Goal: Browse casually

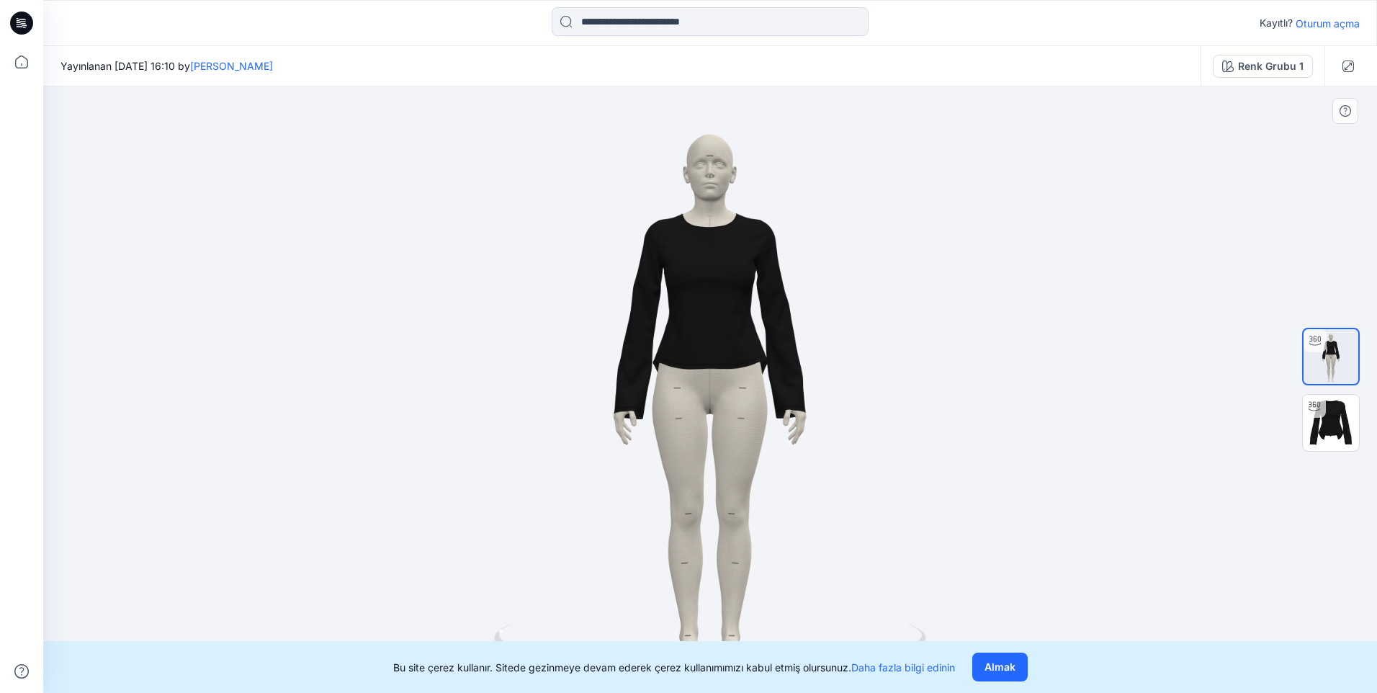
drag, startPoint x: 858, startPoint y: 455, endPoint x: 599, endPoint y: 464, distance: 258.8
click at [592, 468] on div at bounding box center [710, 389] width 1334 height 607
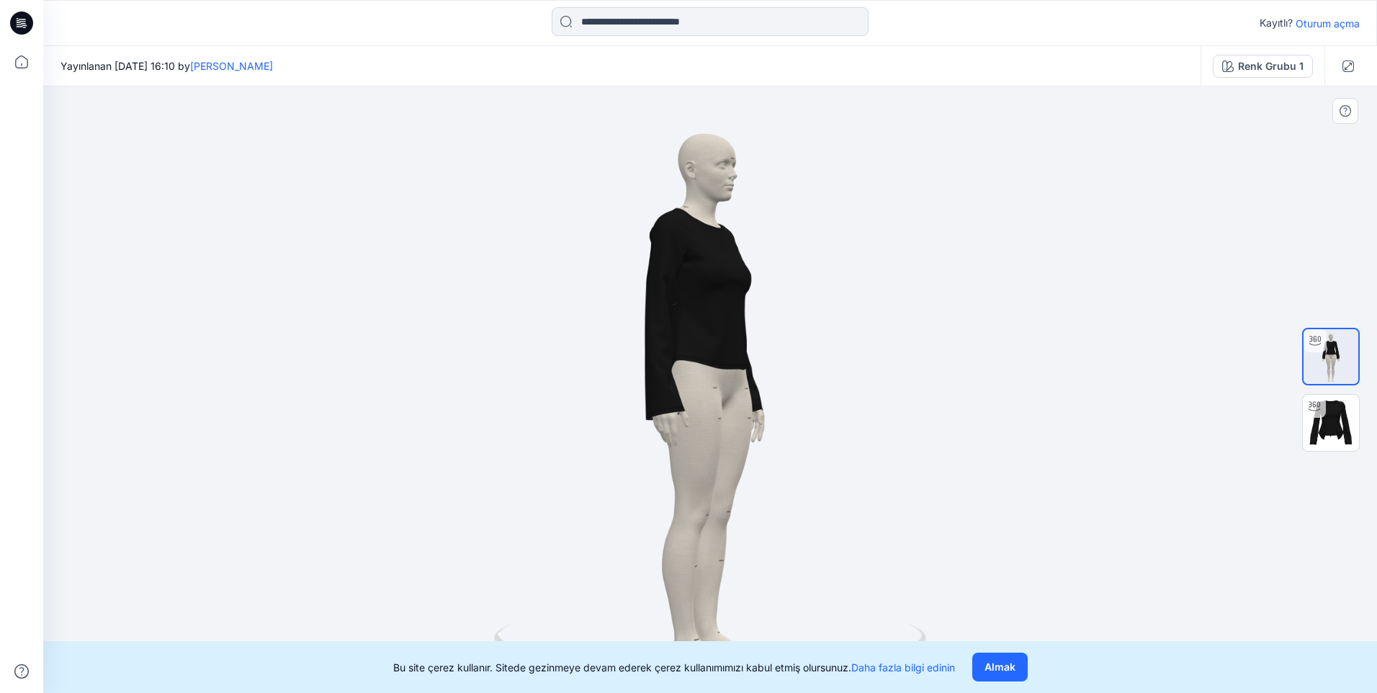
drag, startPoint x: 751, startPoint y: 394, endPoint x: 680, endPoint y: 404, distance: 72.0
click at [681, 404] on div at bounding box center [710, 389] width 1334 height 607
drag, startPoint x: 741, startPoint y: 386, endPoint x: 796, endPoint y: 373, distance: 57.0
click at [796, 373] on div at bounding box center [710, 389] width 1334 height 607
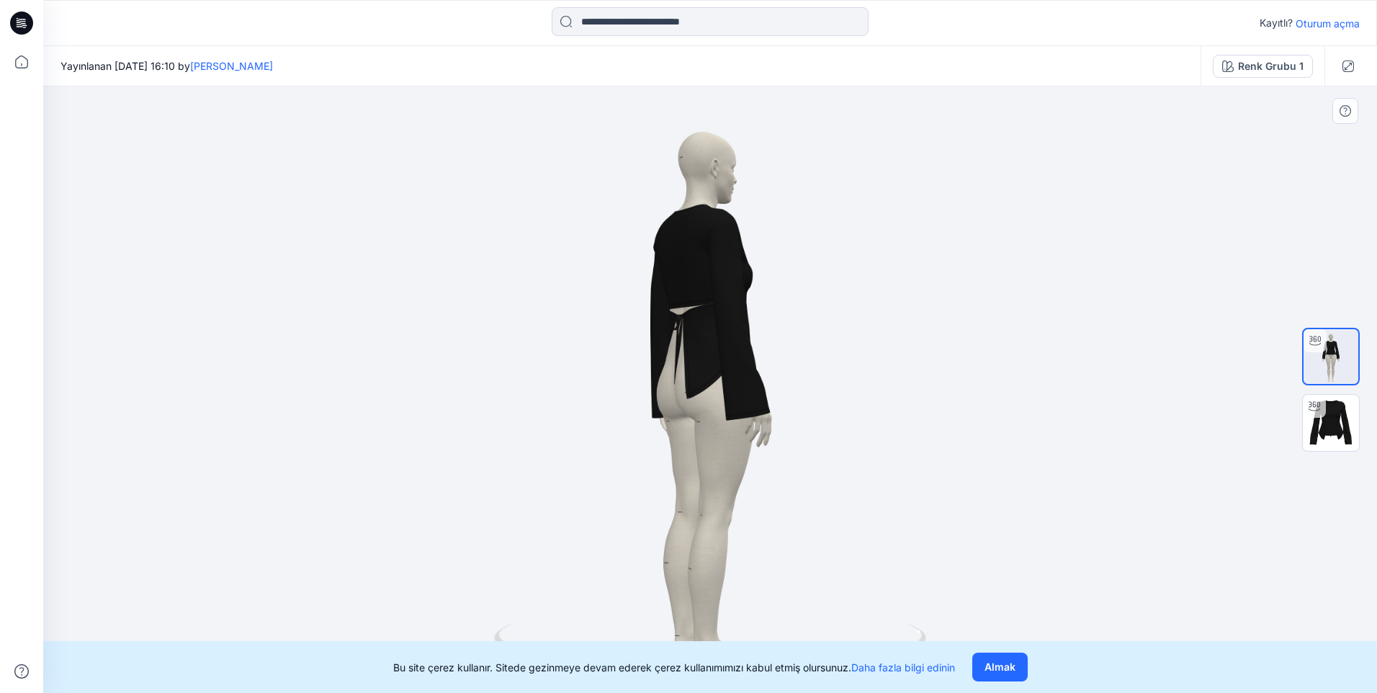
drag, startPoint x: 724, startPoint y: 434, endPoint x: 733, endPoint y: 434, distance: 8.6
click at [733, 434] on div at bounding box center [710, 389] width 1334 height 607
drag, startPoint x: 704, startPoint y: 390, endPoint x: 748, endPoint y: 383, distance: 44.7
click at [751, 384] on div at bounding box center [710, 389] width 1334 height 607
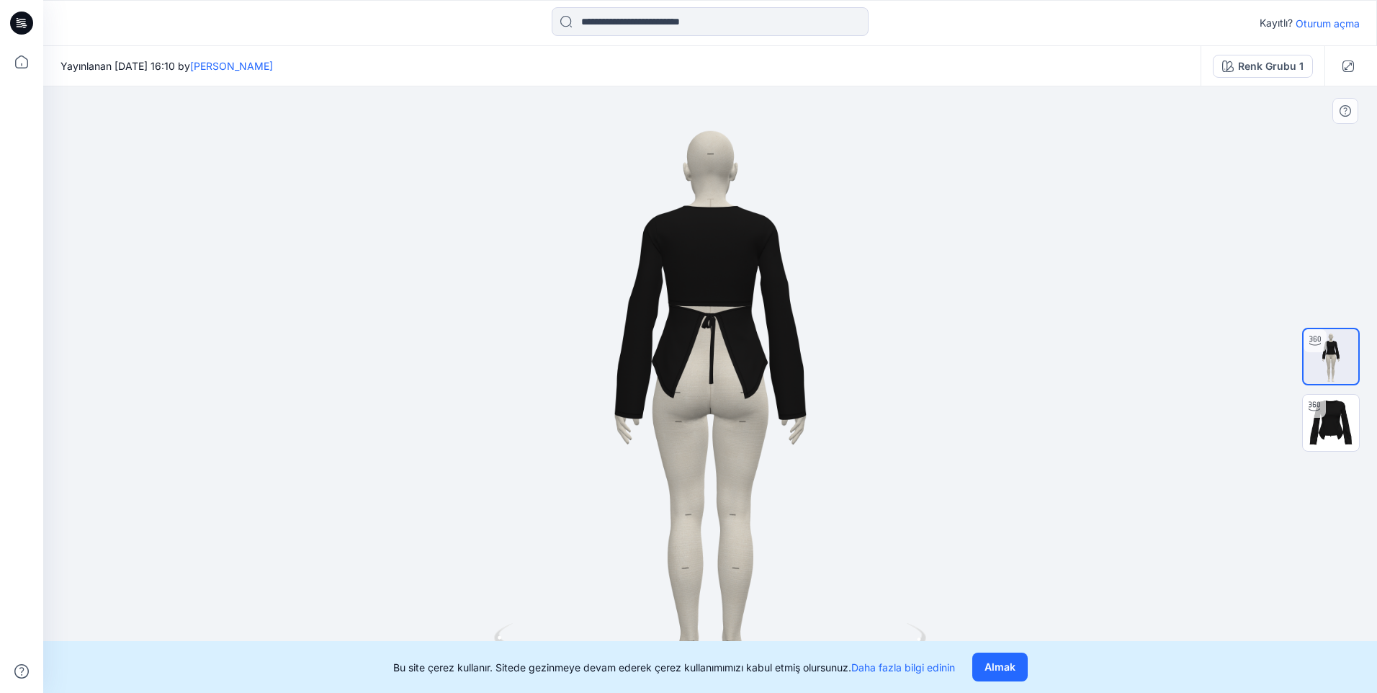
drag, startPoint x: 728, startPoint y: 475, endPoint x: 769, endPoint y: 485, distance: 43.0
click at [769, 485] on div at bounding box center [710, 389] width 1334 height 607
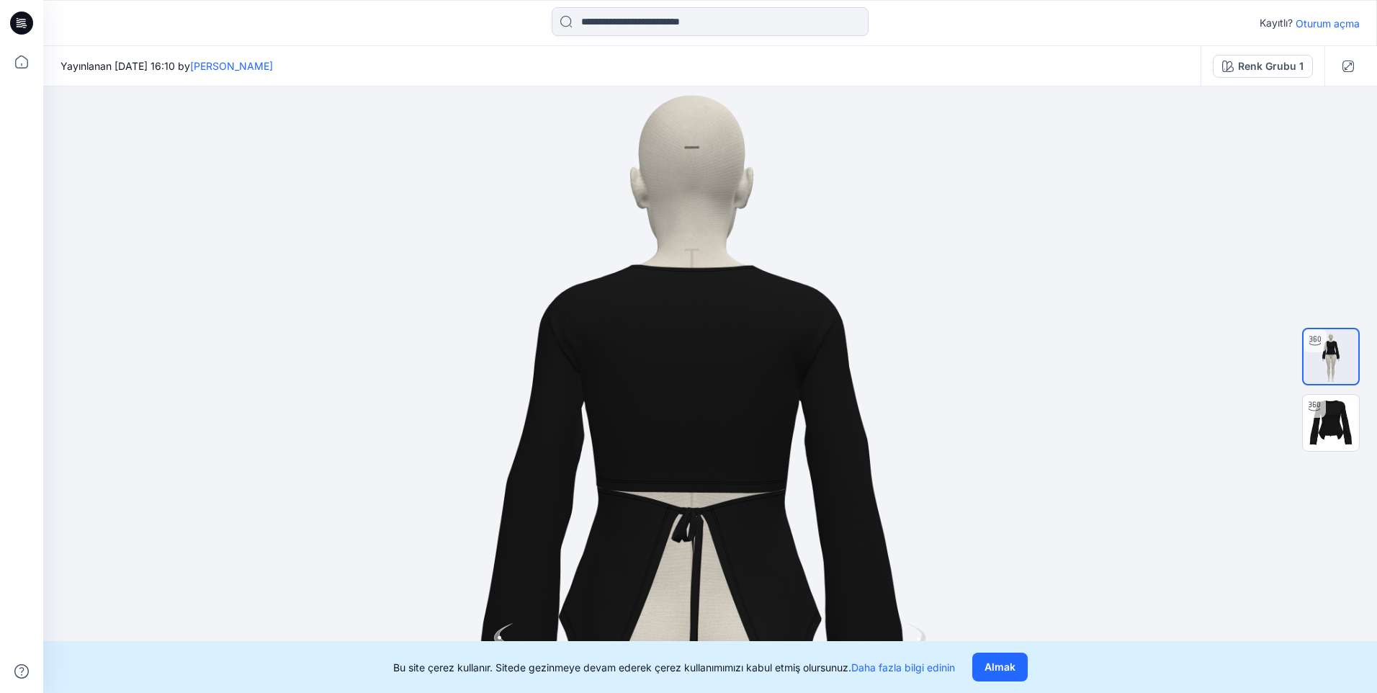
drag, startPoint x: 708, startPoint y: 445, endPoint x: 652, endPoint y: 664, distance: 226.1
click at [652, 616] on div "Kayıtlı? Oturum açma Yayınlanan [DATE] 16:10 by [PERSON_NAME] Renk Grubu 1 Renk…" at bounding box center [688, 346] width 1377 height 693
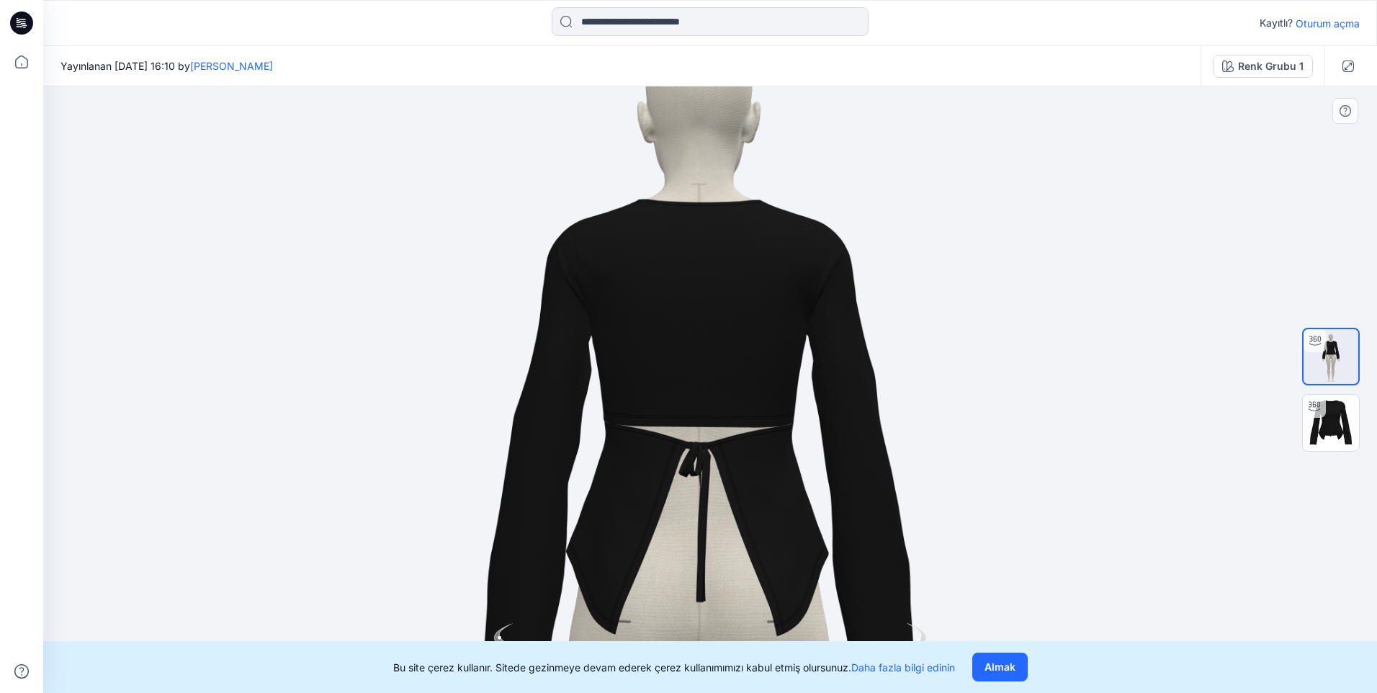
drag, startPoint x: 716, startPoint y: 436, endPoint x: 720, endPoint y: 372, distance: 63.5
click at [720, 372] on img at bounding box center [698, 615] width 1372 height 1372
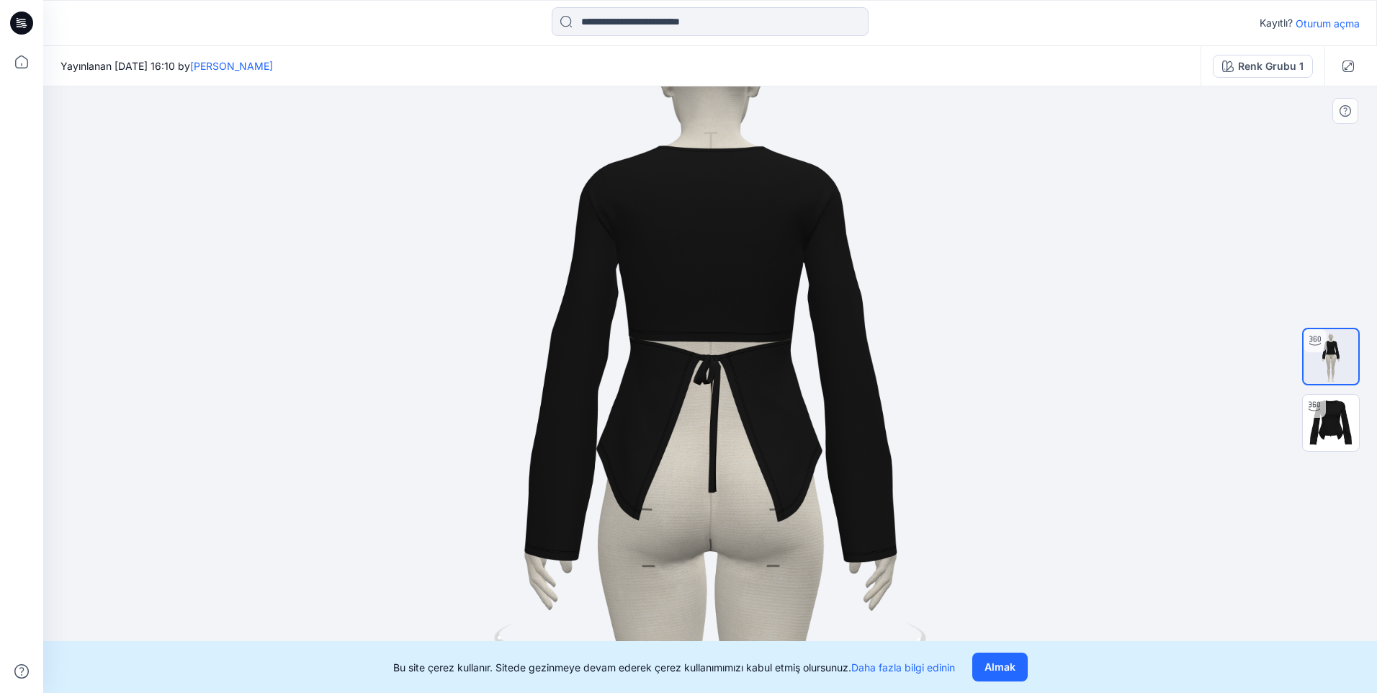
drag, startPoint x: 686, startPoint y: 473, endPoint x: 867, endPoint y: 419, distance: 188.5
click at [867, 419] on img at bounding box center [710, 504] width 1181 height 1181
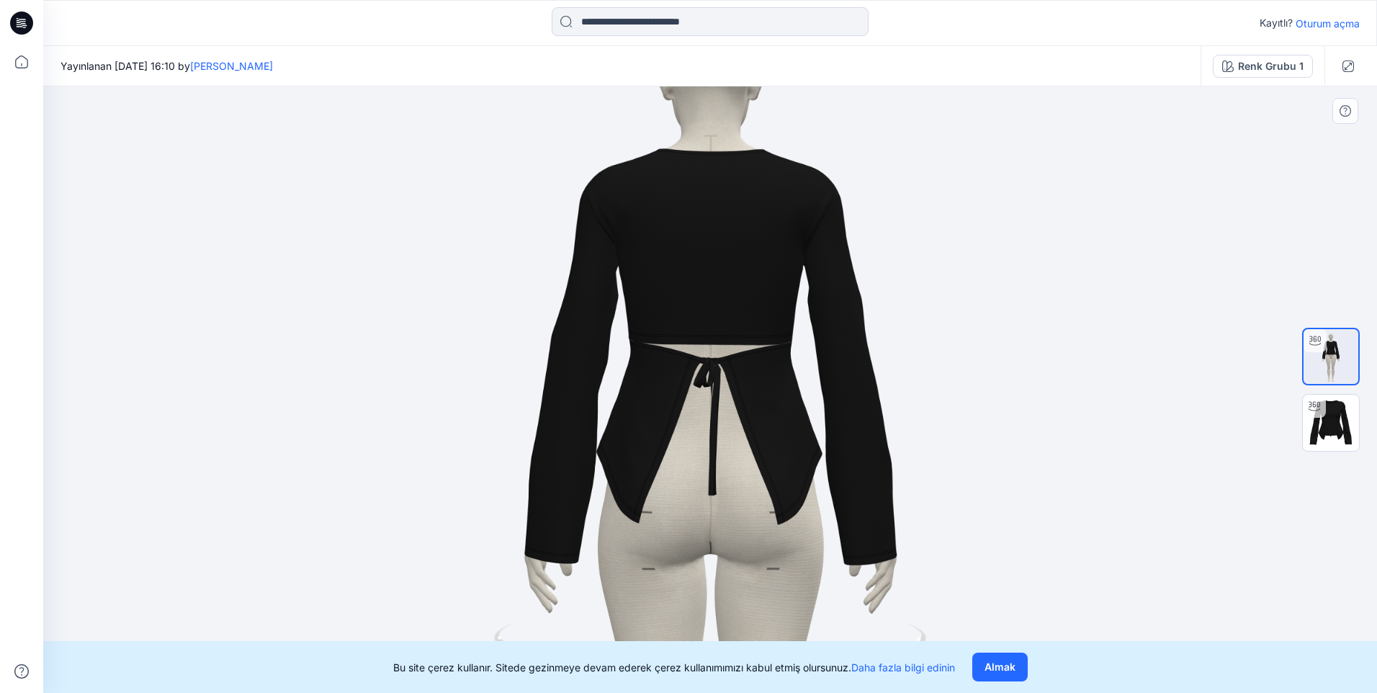
drag, startPoint x: 721, startPoint y: 397, endPoint x: 805, endPoint y: 392, distance: 83.7
click at [805, 392] on img at bounding box center [710, 506] width 1181 height 1181
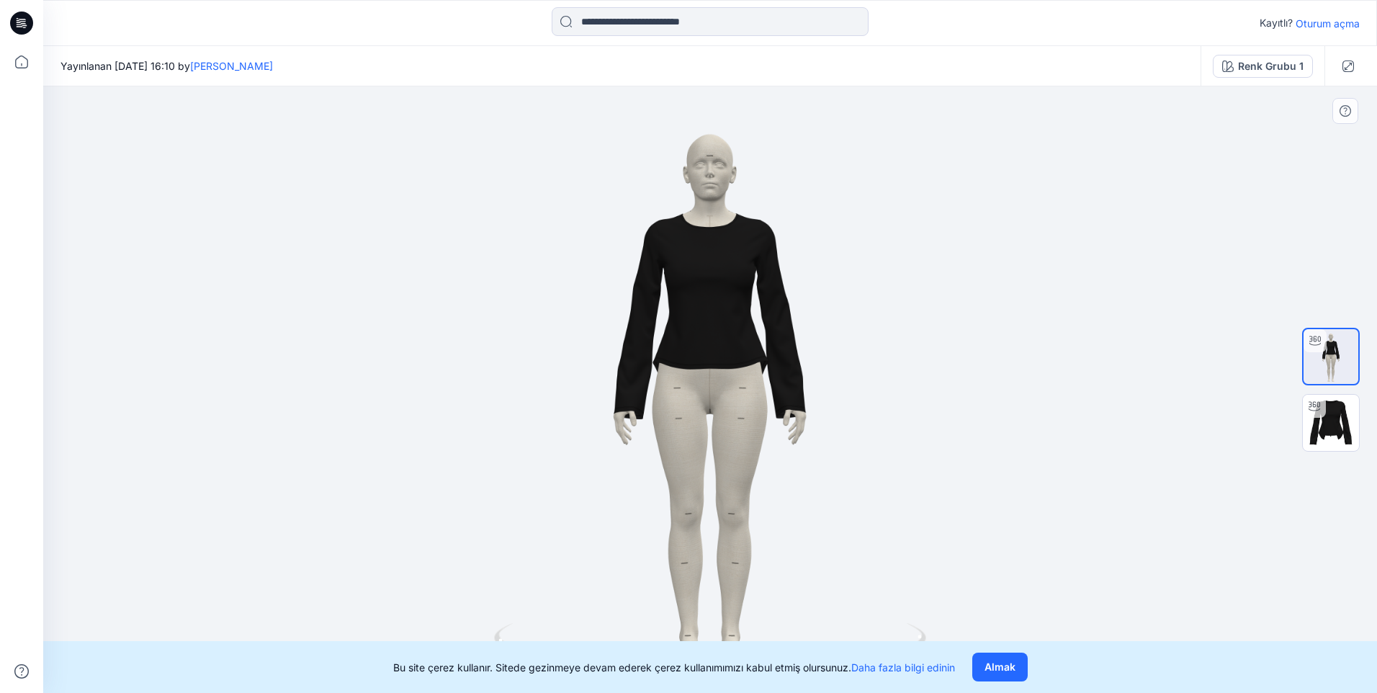
drag, startPoint x: 692, startPoint y: 349, endPoint x: 828, endPoint y: 344, distance: 135.5
click at [828, 344] on div at bounding box center [710, 389] width 1334 height 607
drag, startPoint x: 724, startPoint y: 373, endPoint x: 836, endPoint y: 352, distance: 114.3
click at [836, 352] on div at bounding box center [710, 389] width 1334 height 607
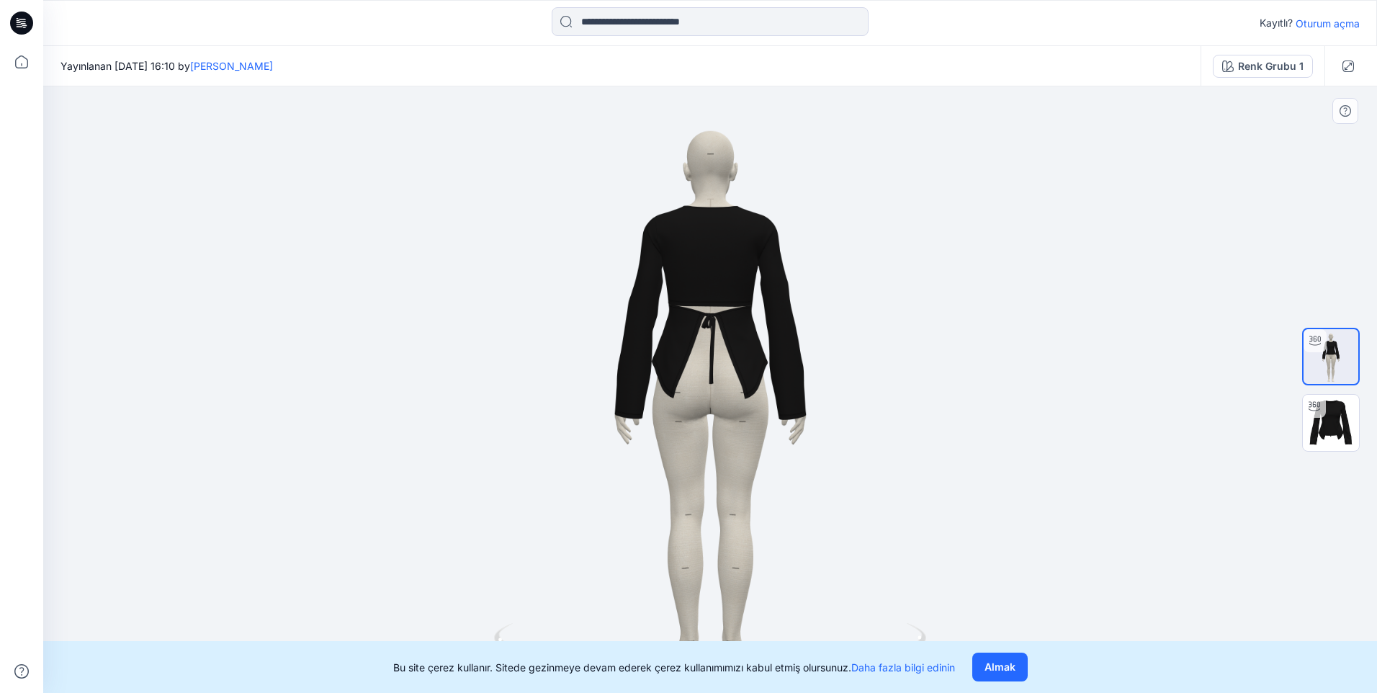
drag, startPoint x: 656, startPoint y: 377, endPoint x: 805, endPoint y: 367, distance: 149.4
click at [805, 367] on div at bounding box center [710, 389] width 1334 height 607
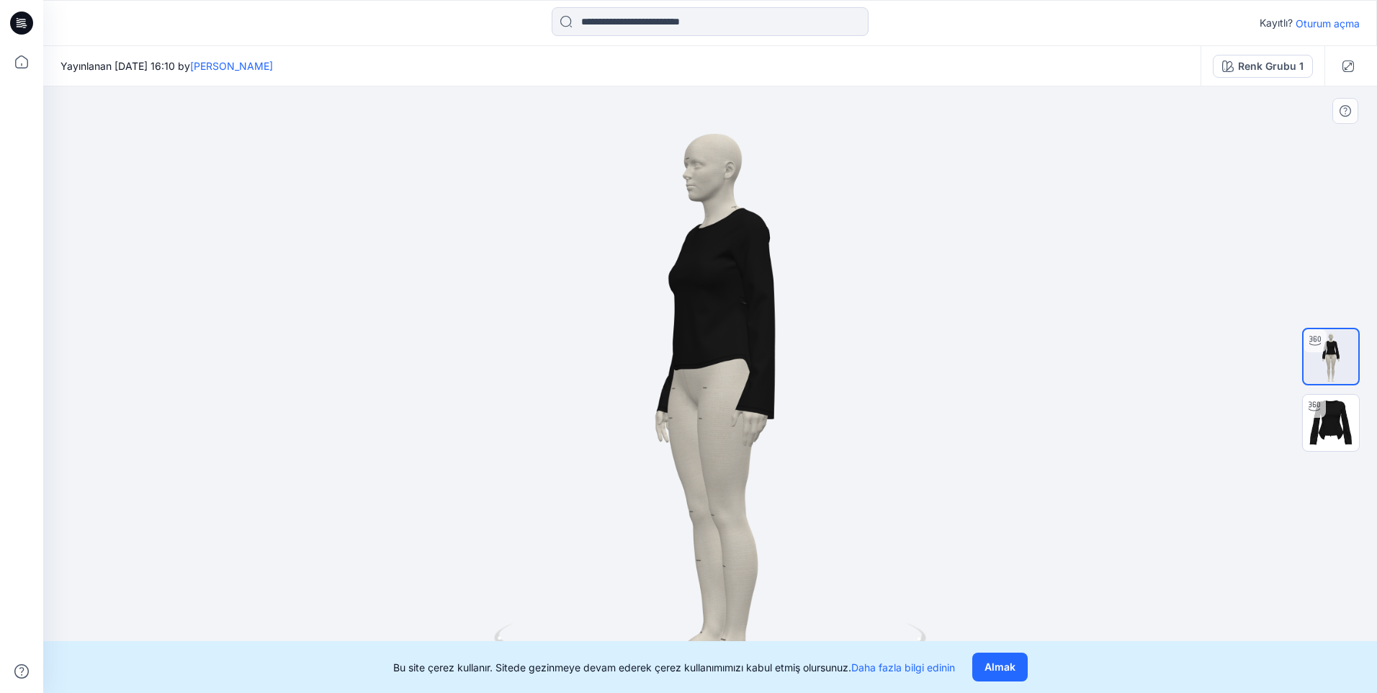
drag, startPoint x: 761, startPoint y: 395, endPoint x: 855, endPoint y: 373, distance: 96.8
click at [855, 373] on div at bounding box center [710, 389] width 1334 height 607
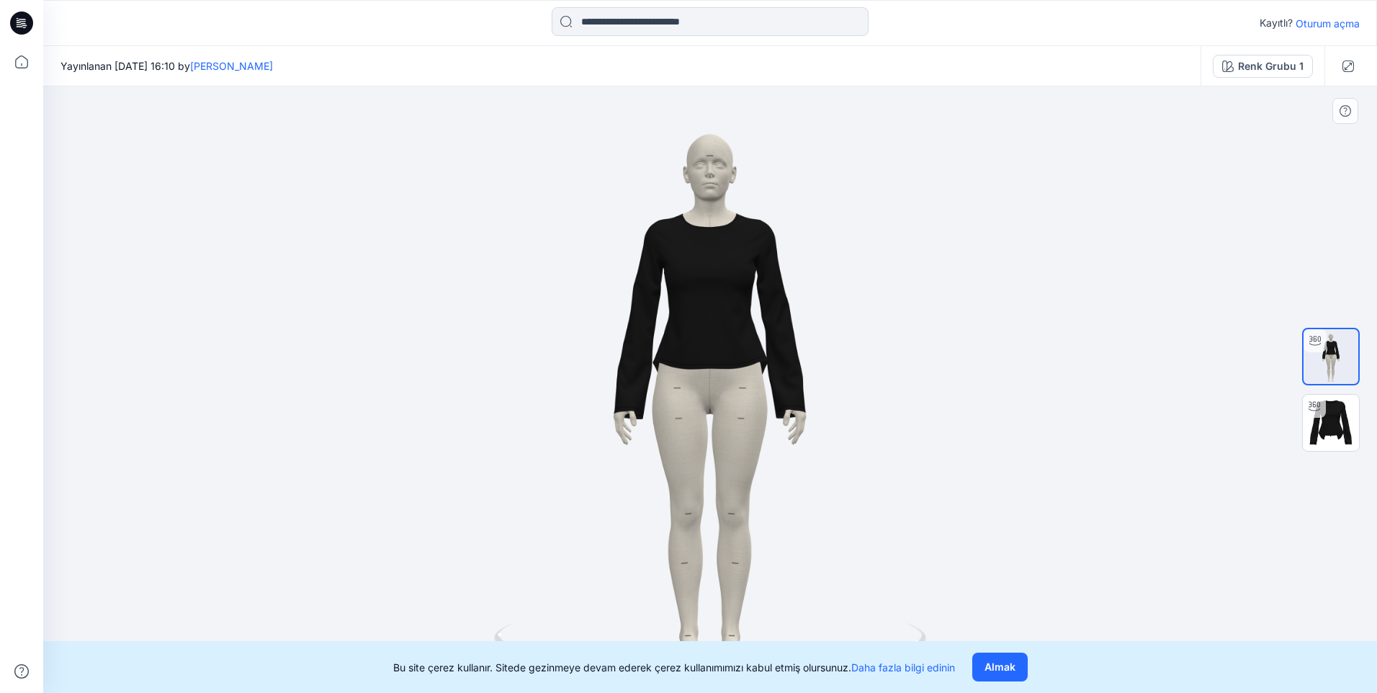
drag, startPoint x: 702, startPoint y: 399, endPoint x: 779, endPoint y: 397, distance: 77.8
click at [779, 397] on div at bounding box center [710, 389] width 1334 height 607
drag, startPoint x: 692, startPoint y: 362, endPoint x: 820, endPoint y: 350, distance: 128.7
click at [820, 350] on div at bounding box center [710, 389] width 1334 height 607
